Goal: Contribute content

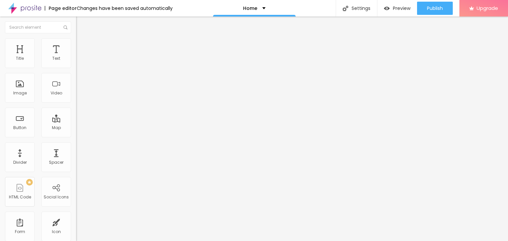
click at [76, 62] on input "Click me" at bounding box center [115, 59] width 79 height 7
paste input "Whatsapp 📞 :- [PHONE_NUMBER]"
type input "Whatsapp 📞 :- [PHONE_NUMBER]"
click at [76, 136] on input "https://" at bounding box center [115, 133] width 79 height 7
paste input "[DOMAIN_NAME][URL]"
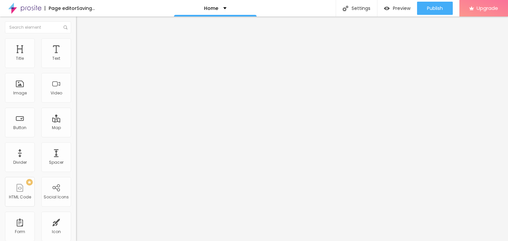
type input "[URL][DOMAIN_NAME]"
click at [76, 142] on div "URL [URL][DOMAIN_NAME]" at bounding box center [114, 134] width 76 height 16
click at [76, 148] on div "Open in new tab" at bounding box center [114, 146] width 76 height 3
click at [76, 57] on span "Change image" at bounding box center [93, 54] width 35 height 6
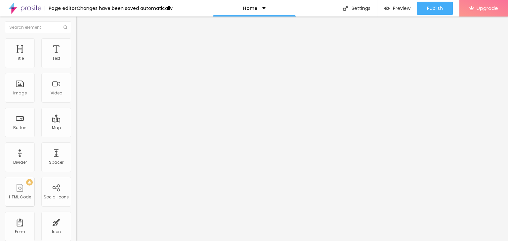
click at [76, 136] on input "https://" at bounding box center [115, 132] width 79 height 7
type input "[URL][DOMAIN_NAME]"
click at [76, 57] on span "Add image" at bounding box center [89, 54] width 27 height 6
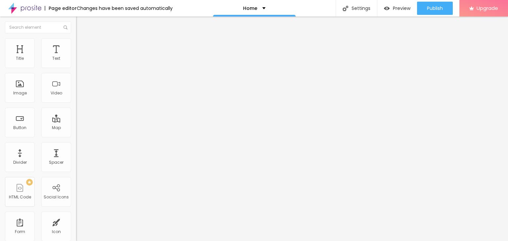
click at [76, 136] on input "https://" at bounding box center [115, 132] width 79 height 7
click at [76, 129] on div "URL" at bounding box center [114, 127] width 76 height 4
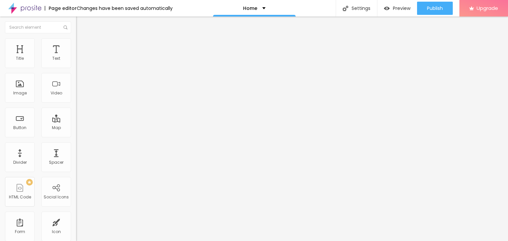
click at [76, 129] on div "URL" at bounding box center [114, 127] width 76 height 4
click at [76, 136] on input "https://" at bounding box center [115, 132] width 79 height 7
type input "[URL][DOMAIN_NAME]"
click at [26, 12] on img at bounding box center [24, 8] width 33 height 17
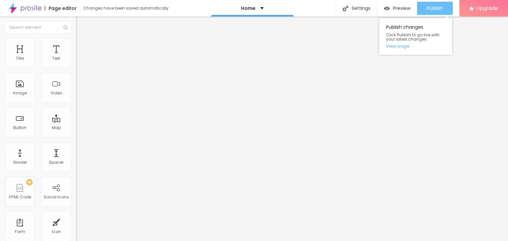
click at [434, 6] on span "Publish" at bounding box center [435, 8] width 16 height 5
